Goal: Transaction & Acquisition: Purchase product/service

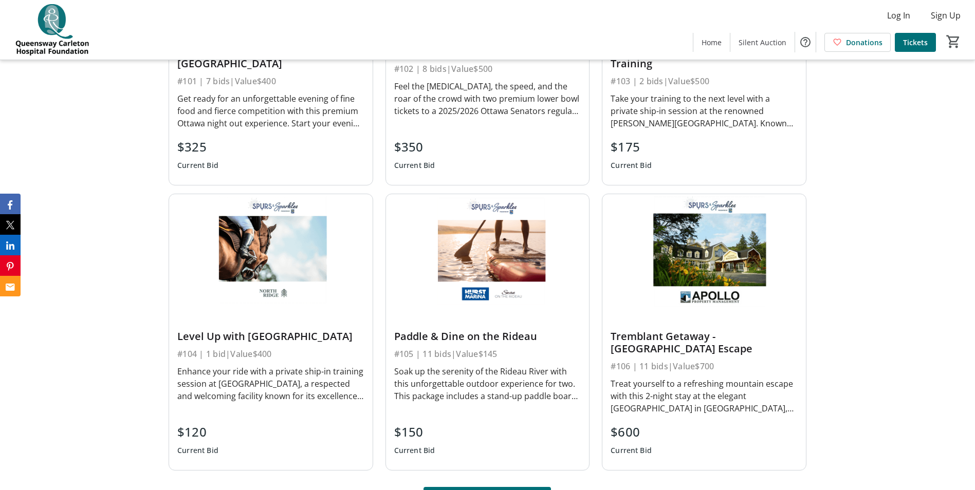
scroll to position [720, 0]
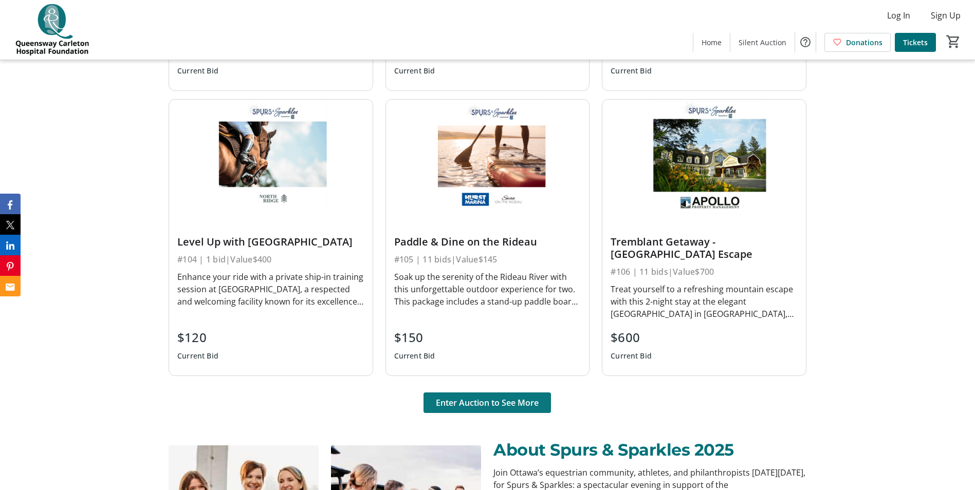
click at [448, 401] on span "Enter Auction to See More" at bounding box center [487, 403] width 103 height 12
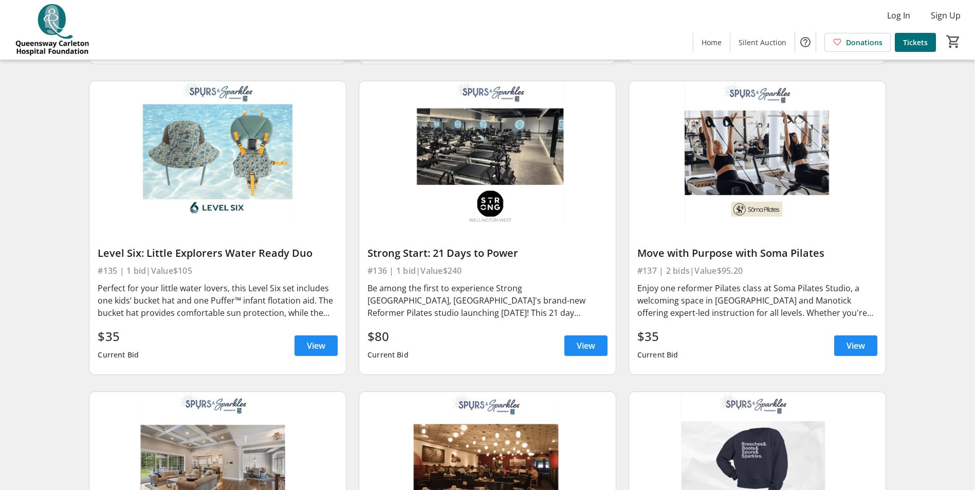
scroll to position [3525, 0]
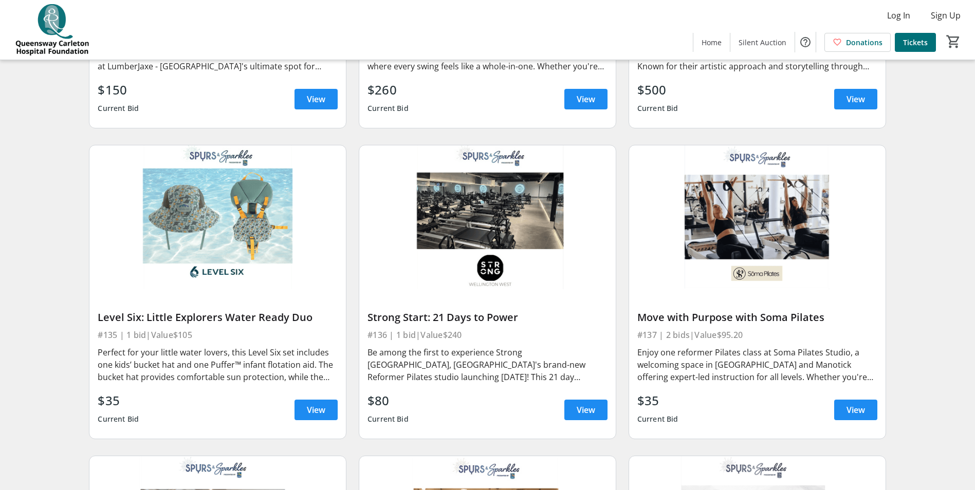
click at [511, 219] on img at bounding box center [487, 218] width 257 height 144
click at [581, 404] on span "View" at bounding box center [586, 410] width 19 height 12
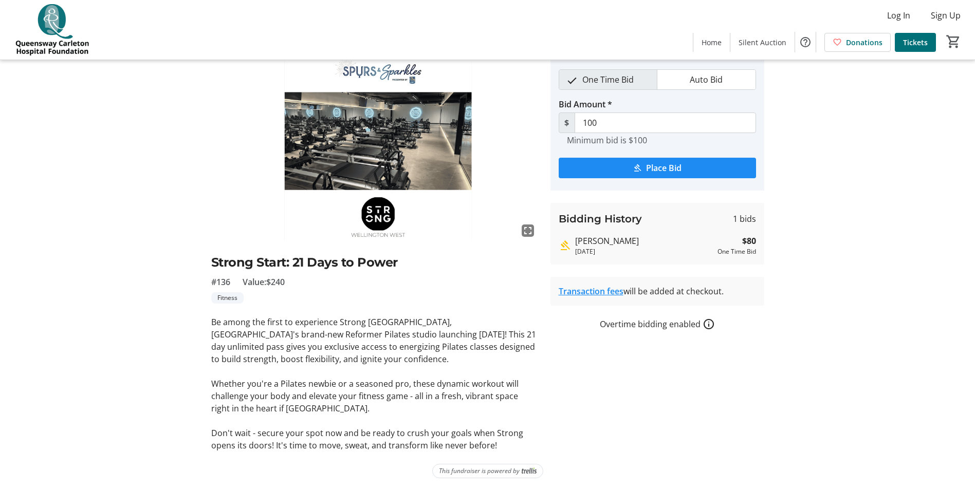
scroll to position [41, 0]
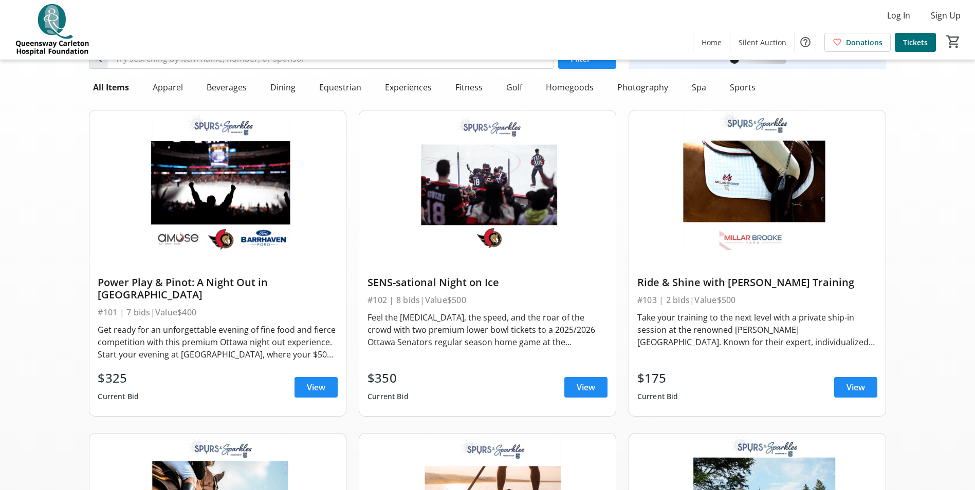
scroll to position [3525, 0]
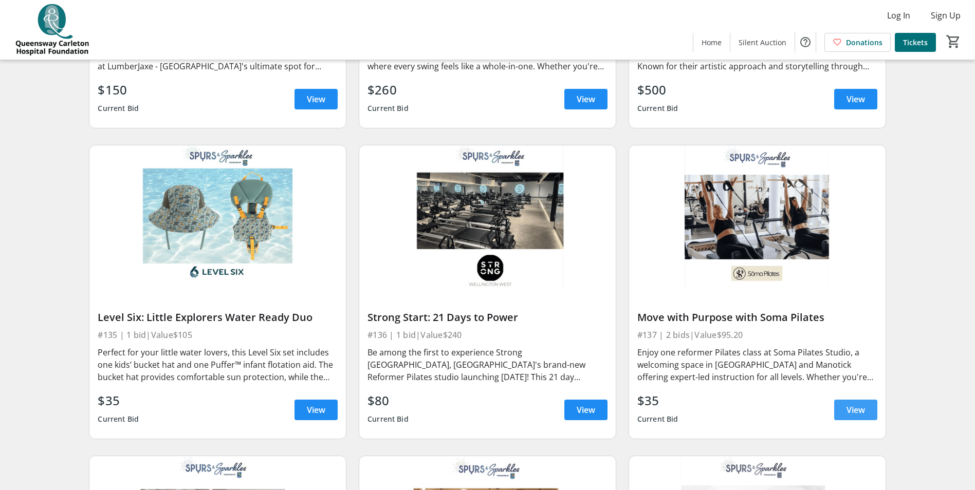
click at [849, 398] on span at bounding box center [855, 410] width 43 height 25
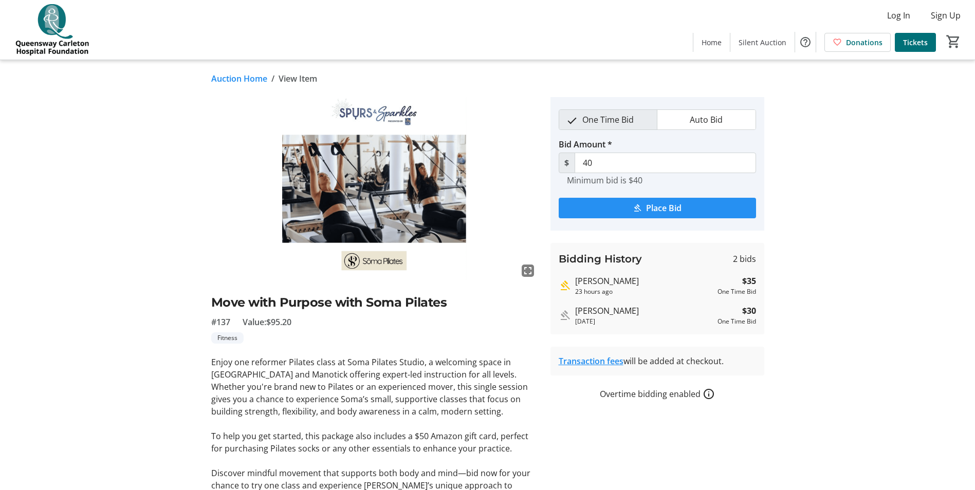
click at [658, 207] on span "Place Bid" at bounding box center [663, 208] width 35 height 12
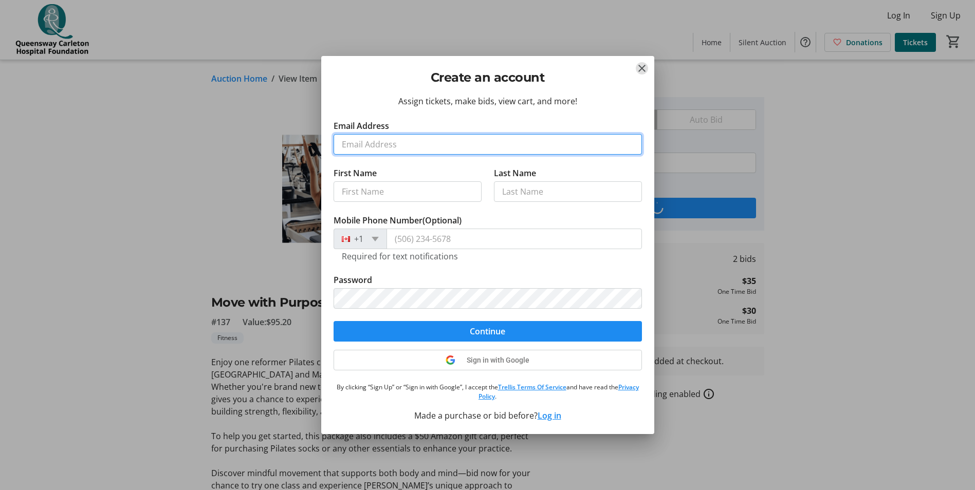
click at [358, 141] on input "Email Address" at bounding box center [488, 144] width 308 height 21
type input "[EMAIL_ADDRESS][DOMAIN_NAME]"
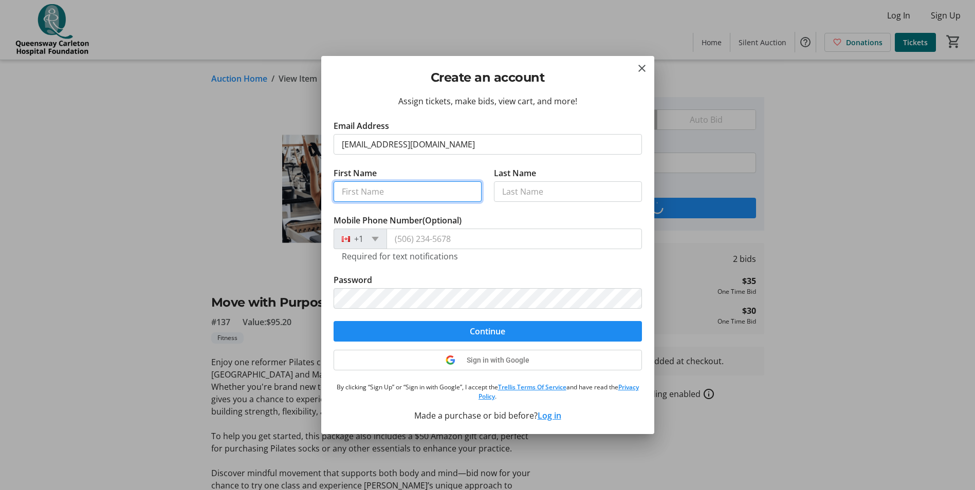
click at [370, 186] on input "First Name" at bounding box center [408, 191] width 148 height 21
type input "[PERSON_NAME]"
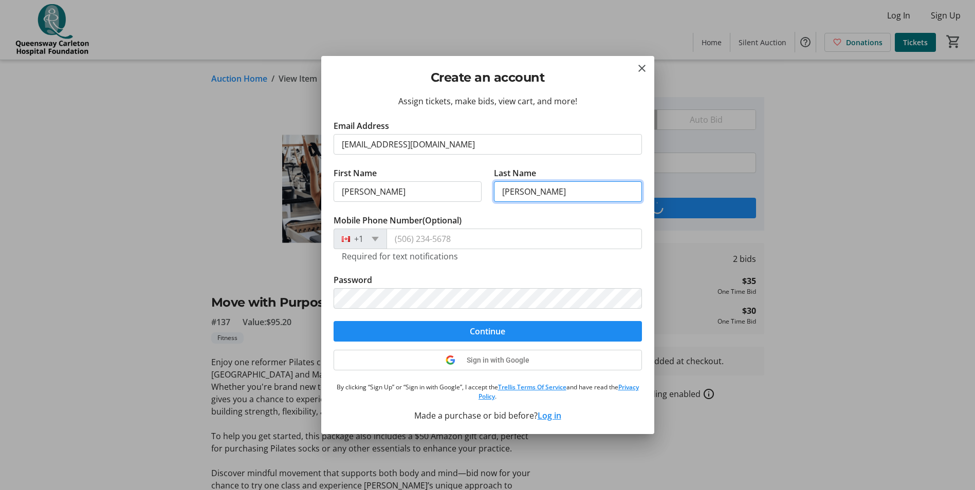
type input "[PERSON_NAME]"
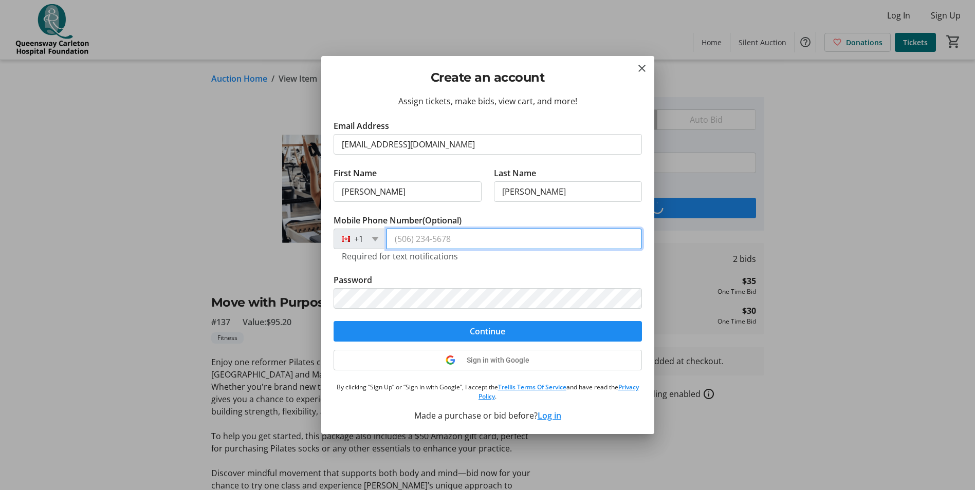
click at [425, 244] on input "Mobile Phone Number (Optional)" at bounding box center [515, 239] width 256 height 21
type input "[PHONE_NUMBER]"
click at [578, 315] on tr-form-field "Password" at bounding box center [488, 297] width 308 height 47
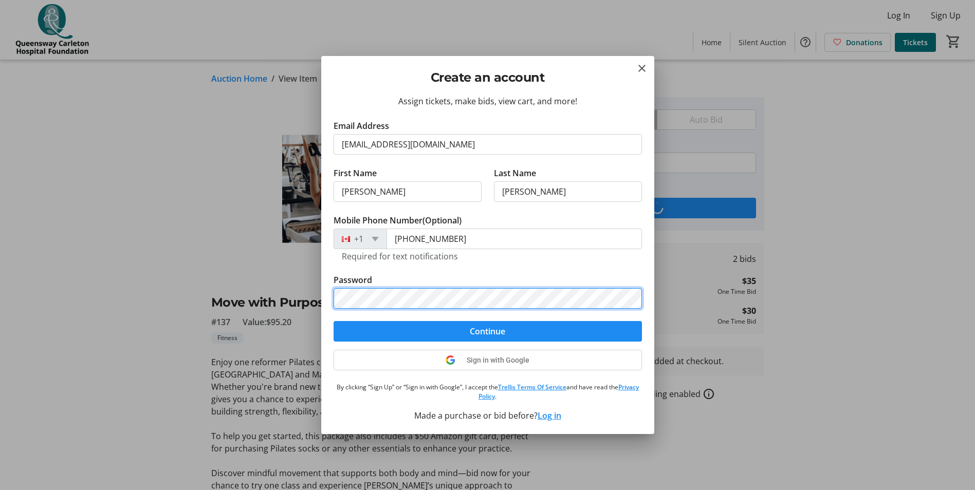
click at [576, 308] on tr-form-field "Password" at bounding box center [488, 297] width 308 height 47
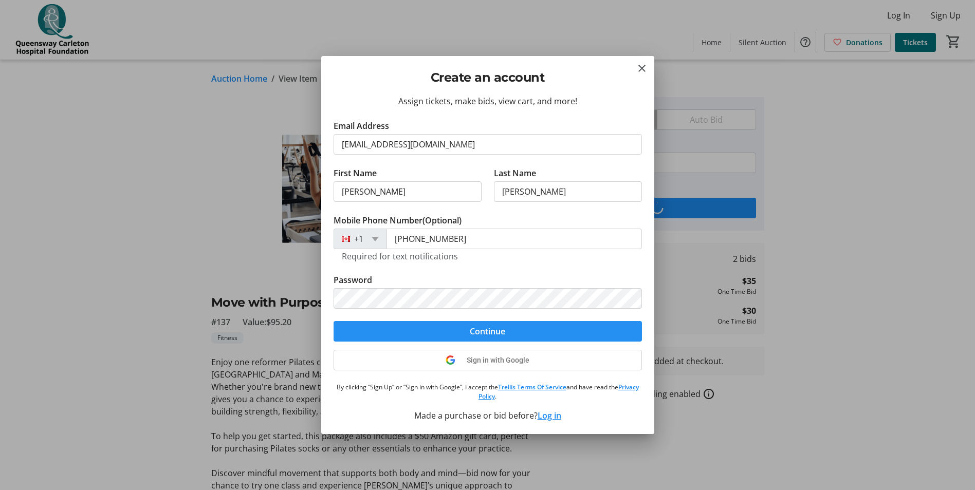
click at [579, 331] on span "submit" at bounding box center [488, 331] width 308 height 25
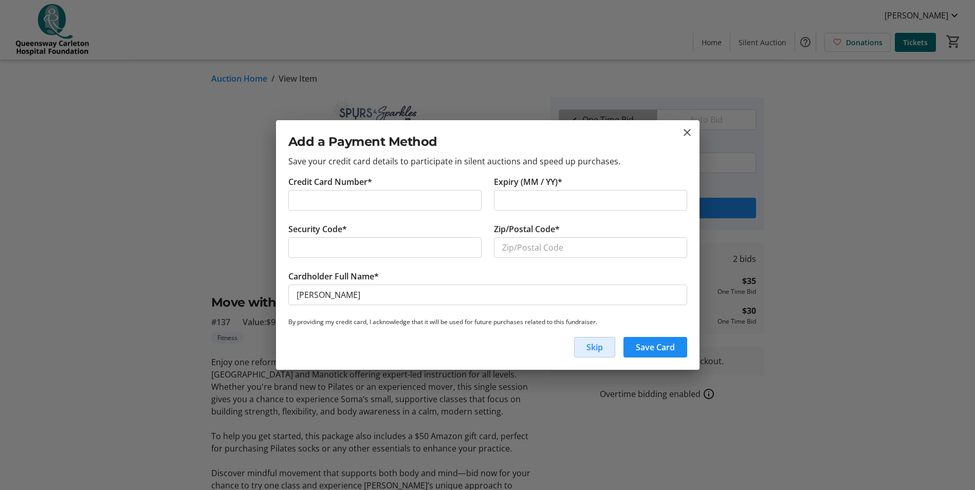
click at [580, 344] on span "button" at bounding box center [595, 347] width 40 height 25
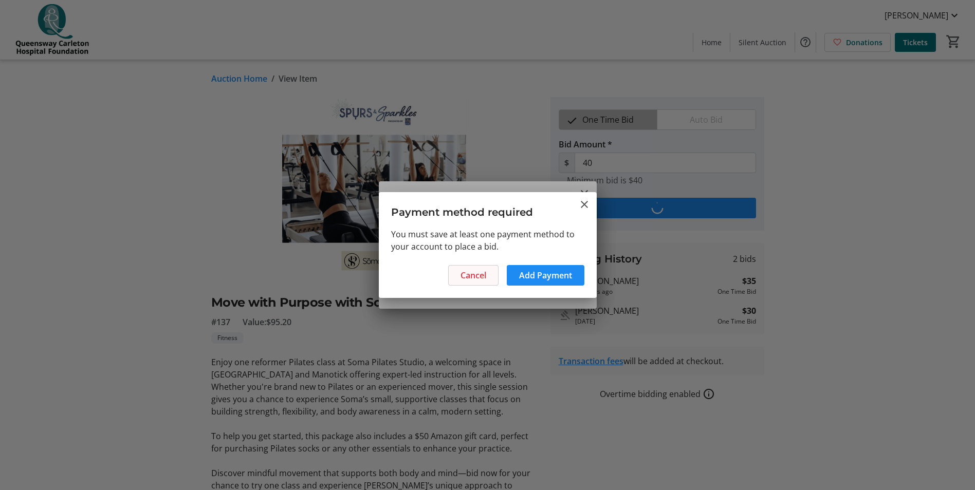
click at [490, 275] on span at bounding box center [473, 275] width 49 height 25
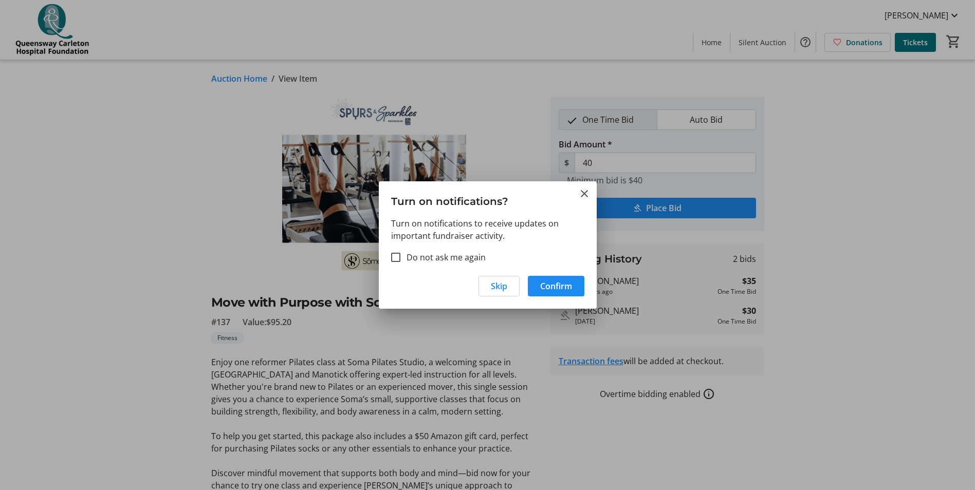
click at [587, 192] on mat-icon "Close" at bounding box center [584, 194] width 12 height 12
